Goal: Task Accomplishment & Management: Use online tool/utility

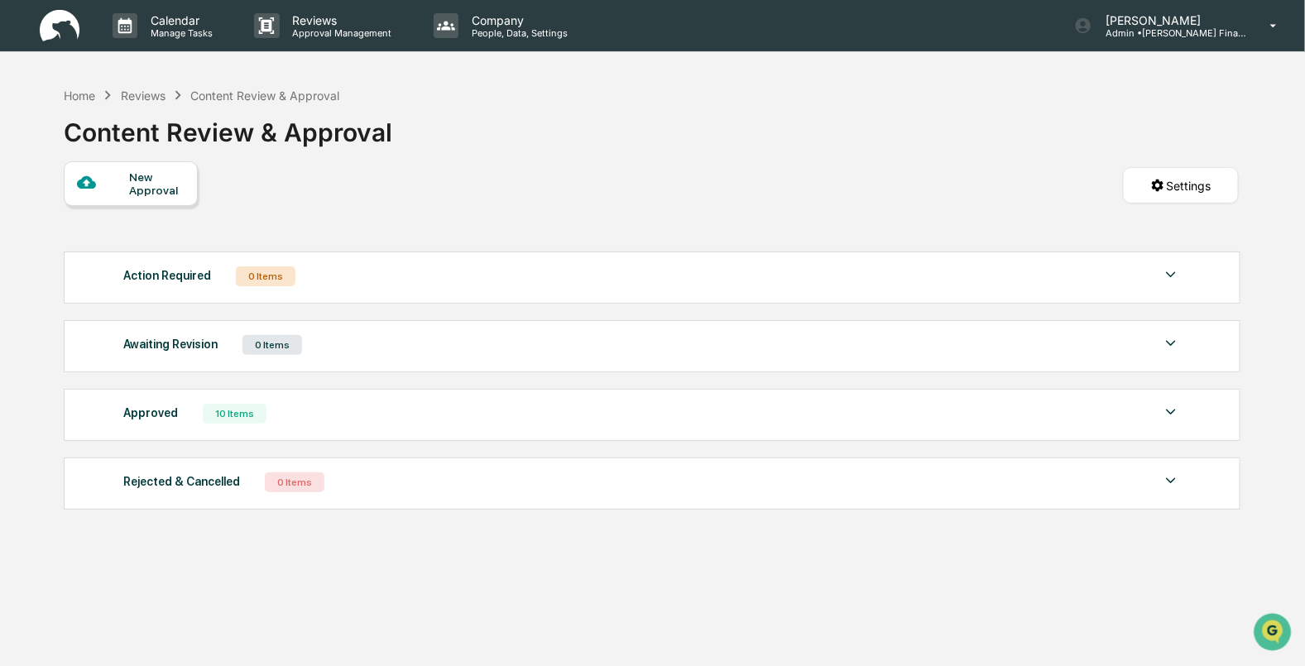
click at [75, 87] on div "Home Reviews Content Review & Approval" at bounding box center [202, 95] width 276 height 18
click at [86, 108] on div "Content Review & Approval" at bounding box center [228, 125] width 329 height 43
click at [78, 95] on div "Home" at bounding box center [79, 96] width 31 height 14
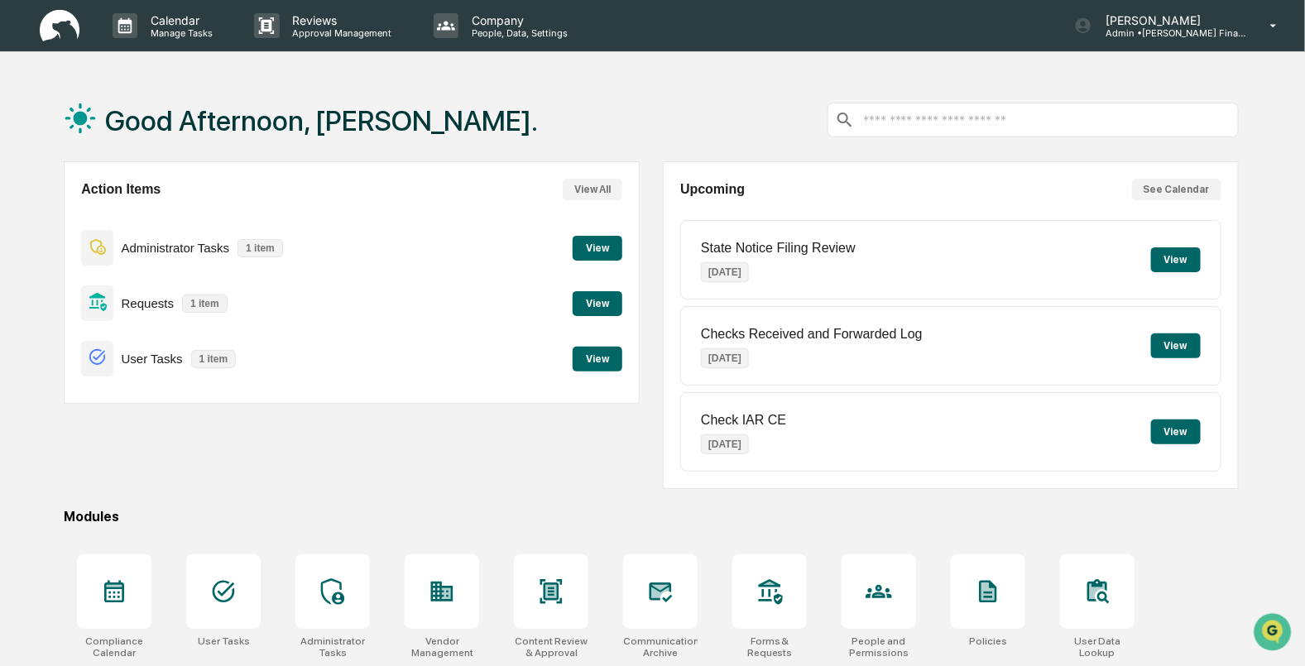
click at [617, 369] on button "View" at bounding box center [598, 359] width 50 height 25
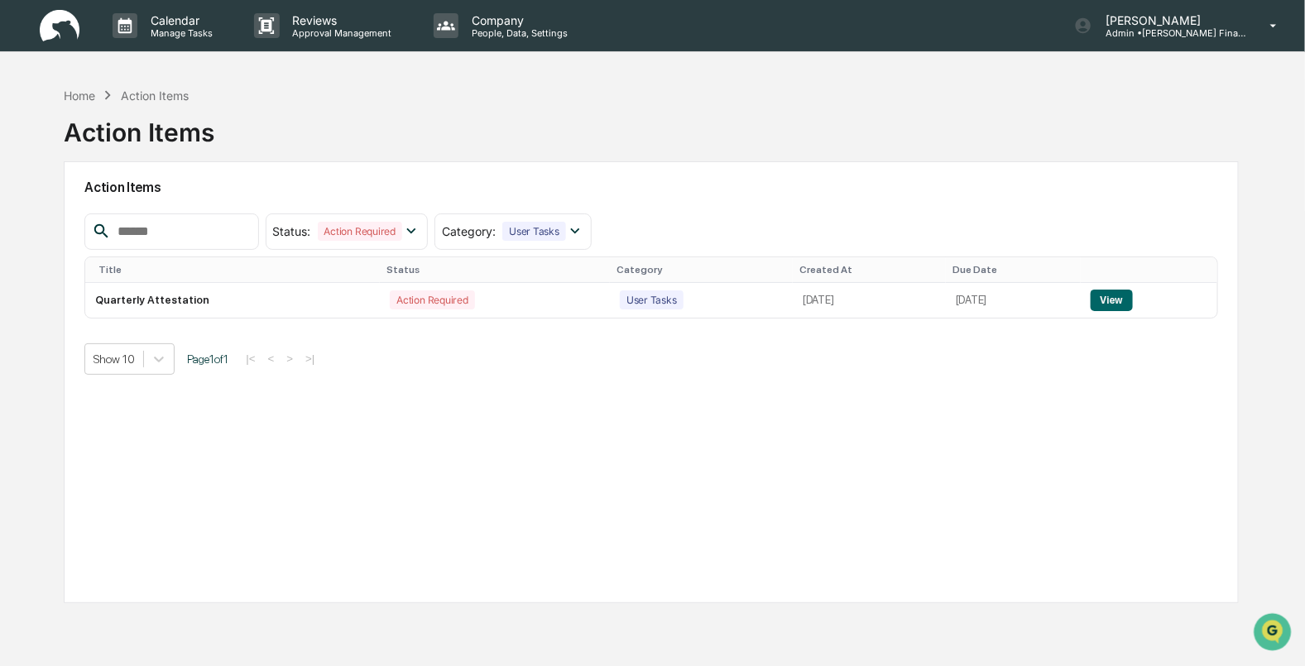
click at [70, 102] on div "Home Action Items" at bounding box center [126, 95] width 124 height 18
click at [76, 91] on div "Home" at bounding box center [79, 96] width 31 height 14
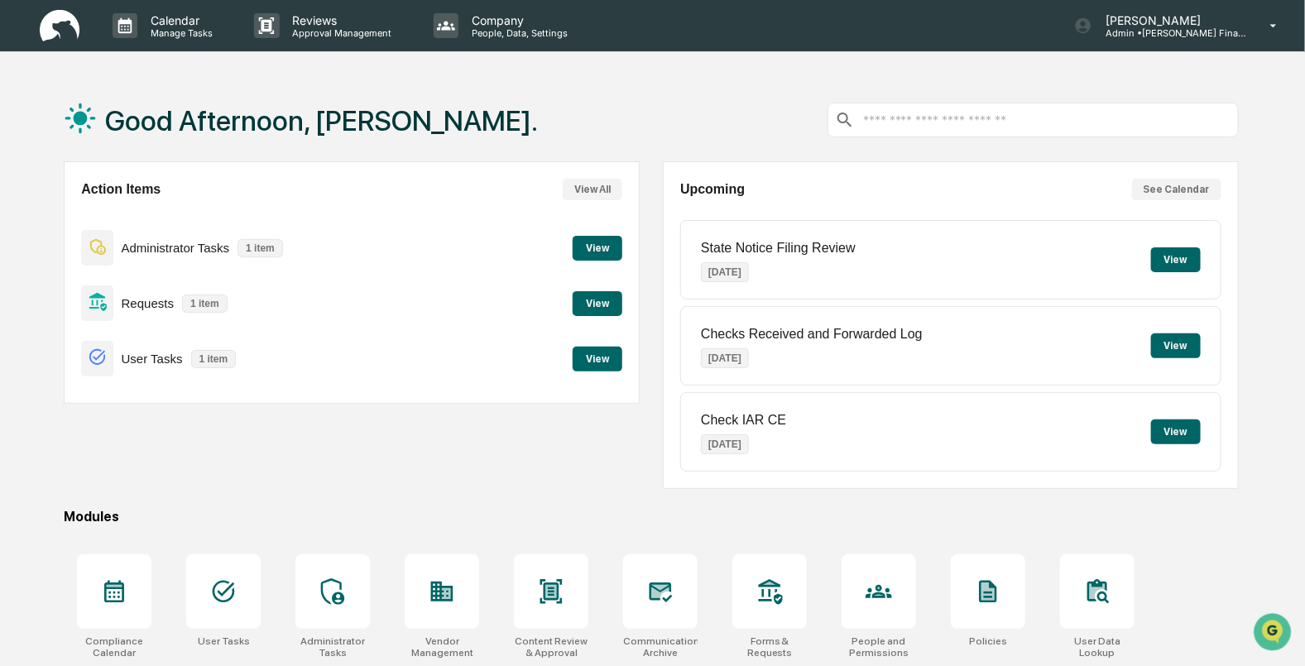
click at [194, 305] on p "1 item" at bounding box center [205, 304] width 46 height 18
click at [598, 303] on button "View" at bounding box center [598, 303] width 50 height 25
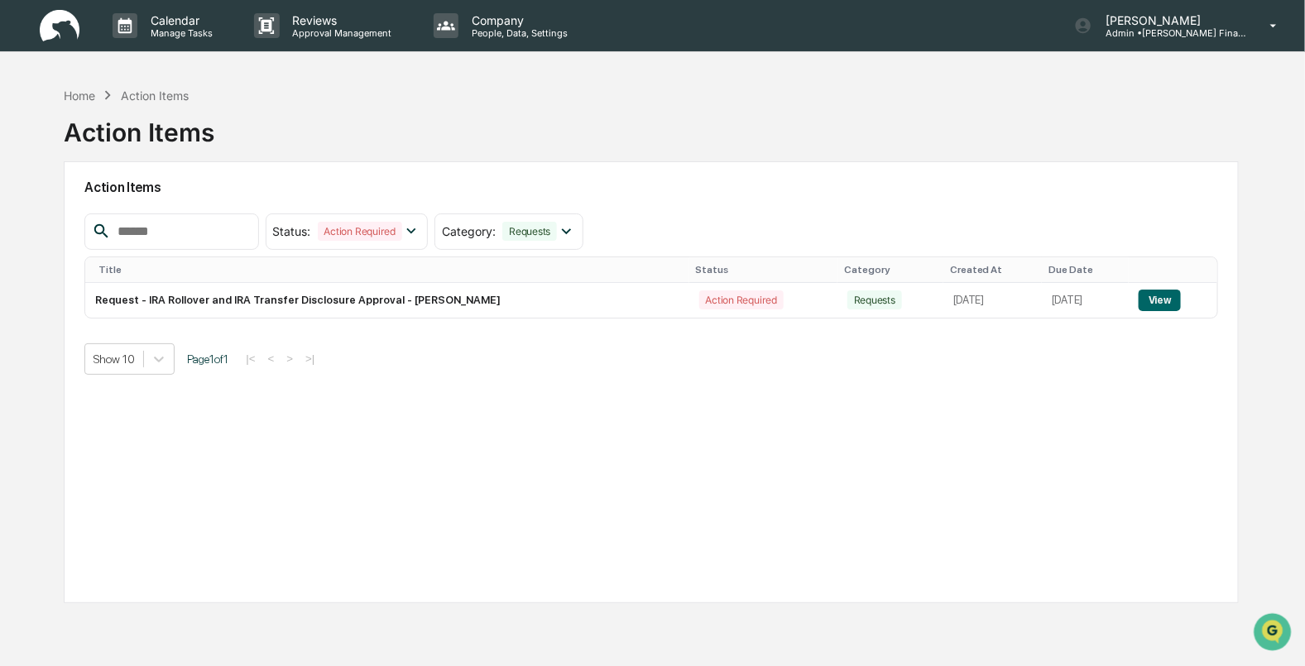
click at [367, 487] on div "Action Items Status : Action Required Select/Deselect All Action Required Resol…" at bounding box center [651, 382] width 1174 height 442
click at [1174, 308] on button "View" at bounding box center [1160, 301] width 42 height 22
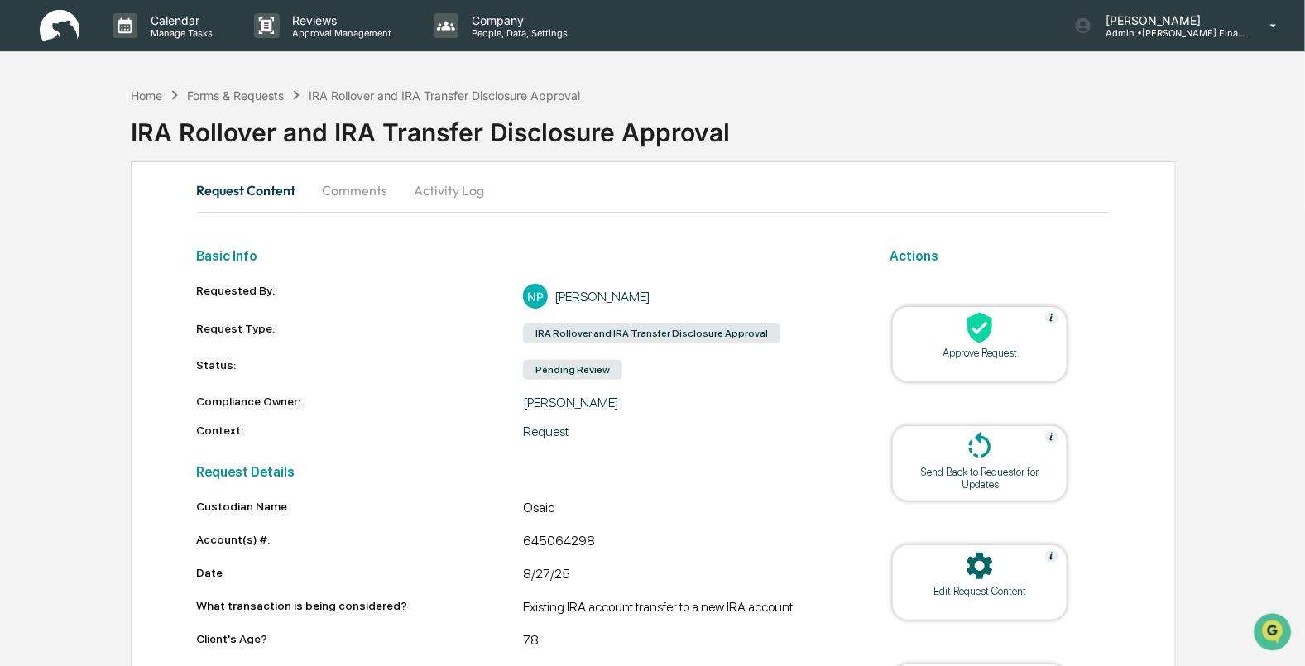
click at [984, 343] on icon at bounding box center [979, 327] width 33 height 33
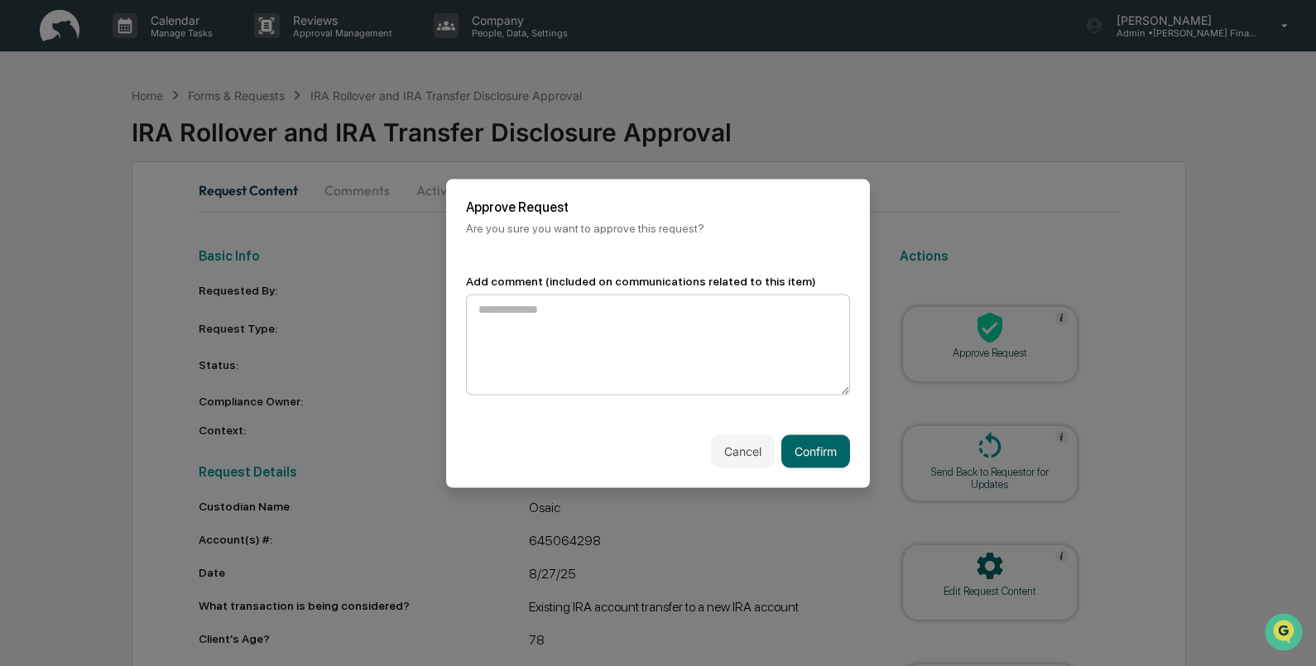
click at [545, 346] on textarea at bounding box center [658, 344] width 384 height 101
click at [811, 448] on button "Confirm" at bounding box center [815, 450] width 69 height 33
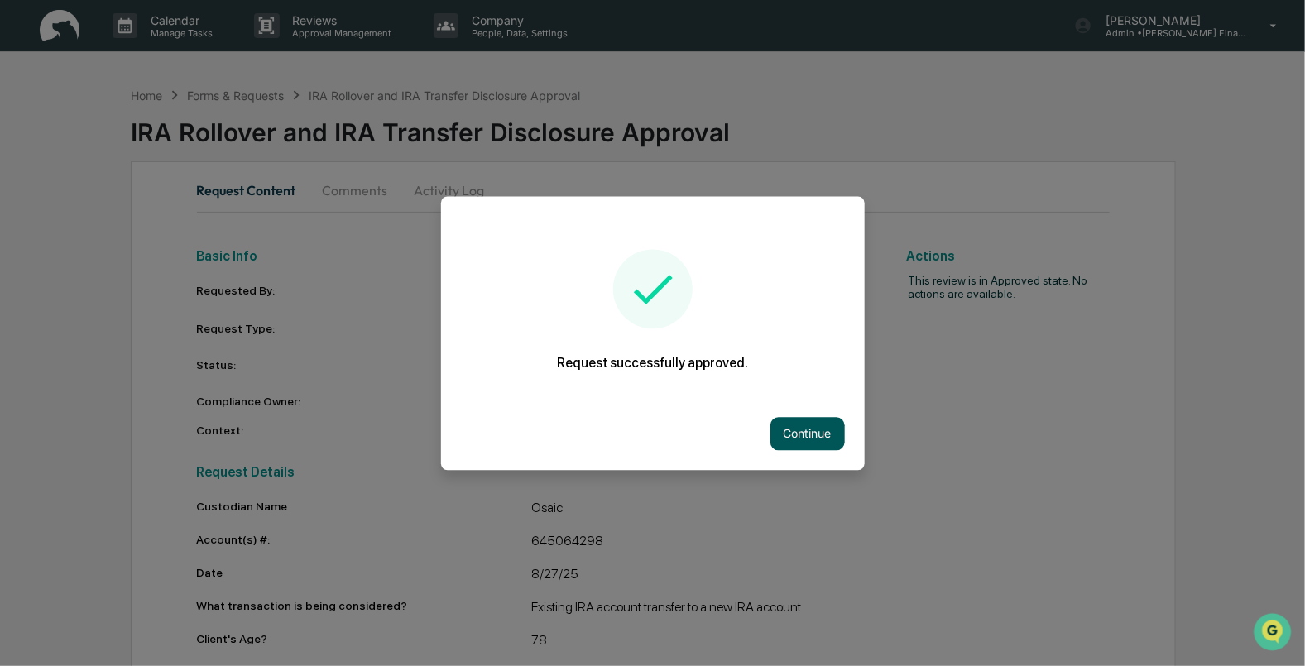
click at [798, 420] on button "Continue" at bounding box center [807, 433] width 74 height 33
